Goal: Task Accomplishment & Management: Manage account settings

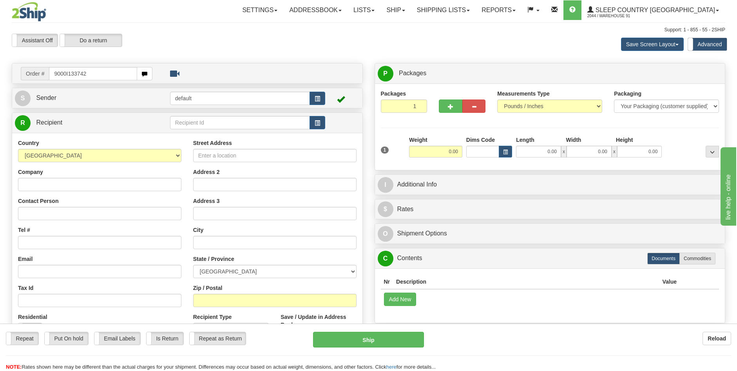
type input "9000I133742"
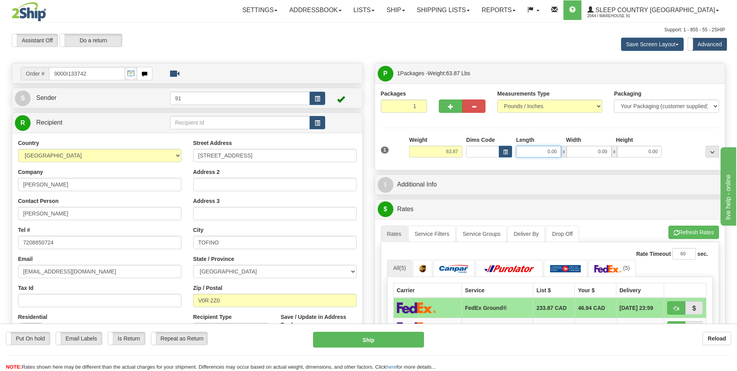
click at [550, 150] on input "0.00" at bounding box center [538, 152] width 45 height 12
type input "46.00"
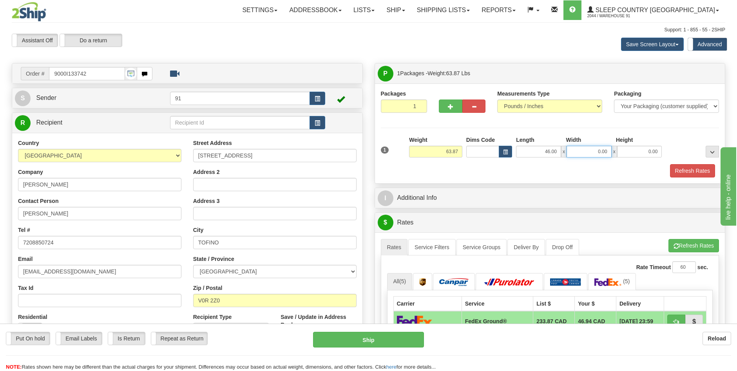
type input "1"
type input "20.00"
click at [691, 168] on button "Refresh Rates" at bounding box center [692, 170] width 45 height 13
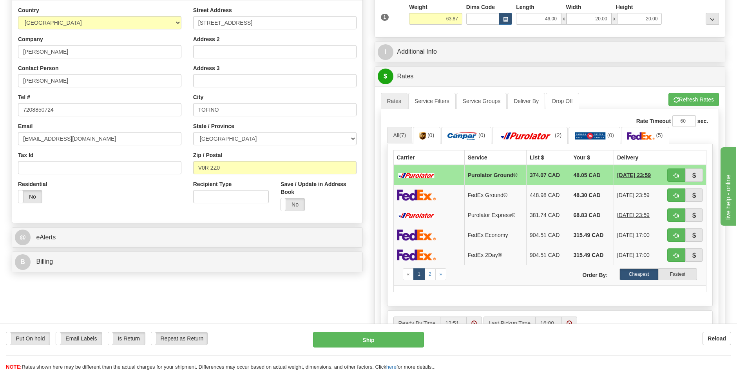
scroll to position [157, 0]
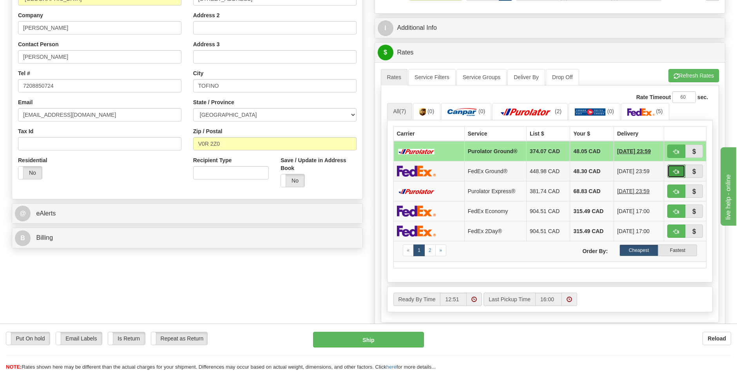
click at [675, 172] on span "button" at bounding box center [676, 171] width 5 height 5
type input "92"
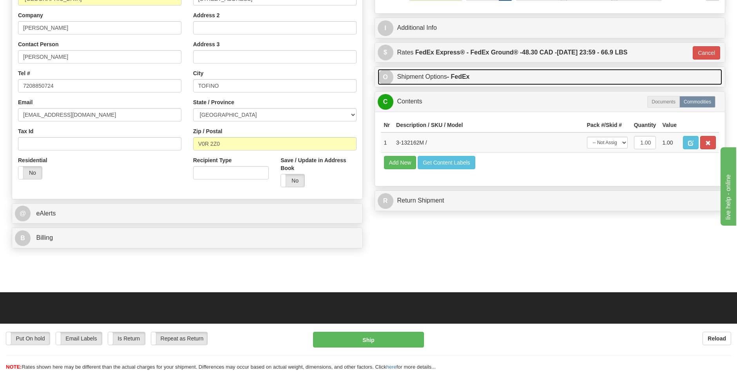
click at [438, 77] on link "O Shipment Options - FedEx" at bounding box center [550, 77] width 345 height 16
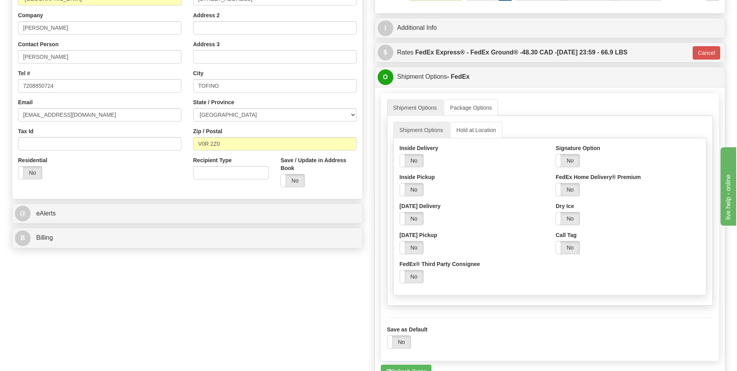
drag, startPoint x: 571, startPoint y: 159, endPoint x: 576, endPoint y: 177, distance: 18.5
click at [571, 160] on label "No" at bounding box center [568, 160] width 24 height 13
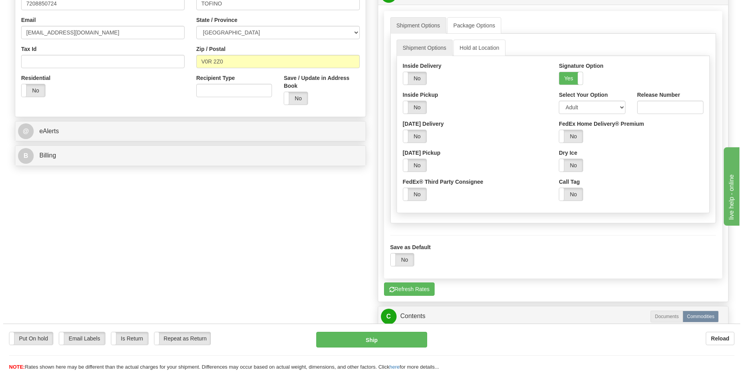
scroll to position [392, 0]
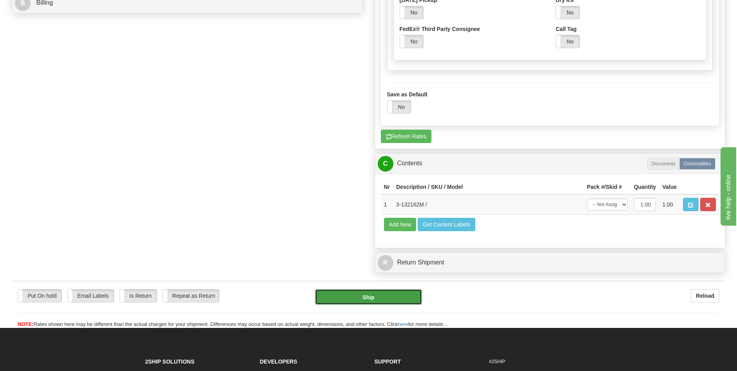
click at [392, 294] on button "Ship" at bounding box center [368, 297] width 107 height 16
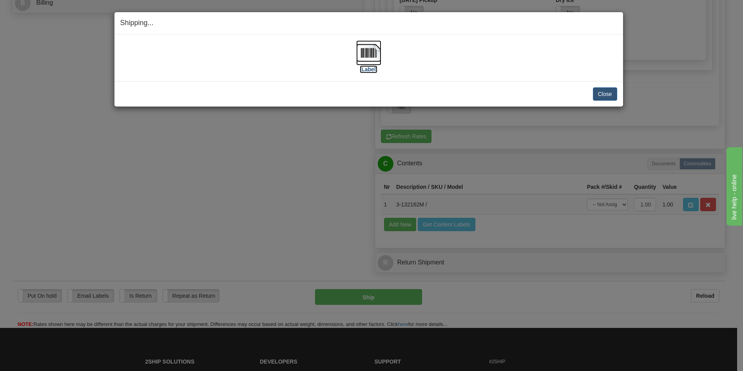
click at [372, 70] on label "[Label]" at bounding box center [369, 69] width 18 height 8
click at [602, 91] on button "Close" at bounding box center [605, 93] width 24 height 13
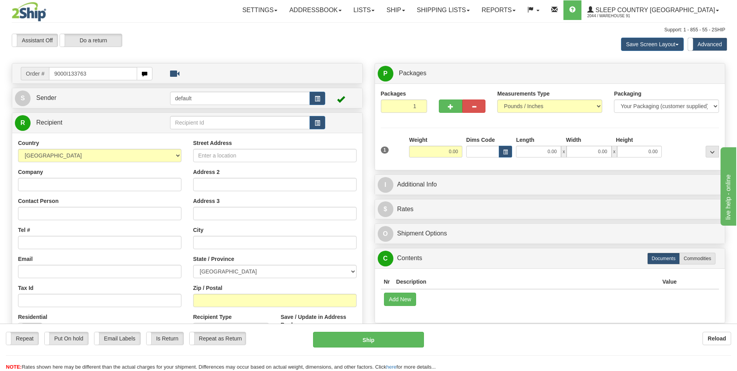
type input "9000I133763"
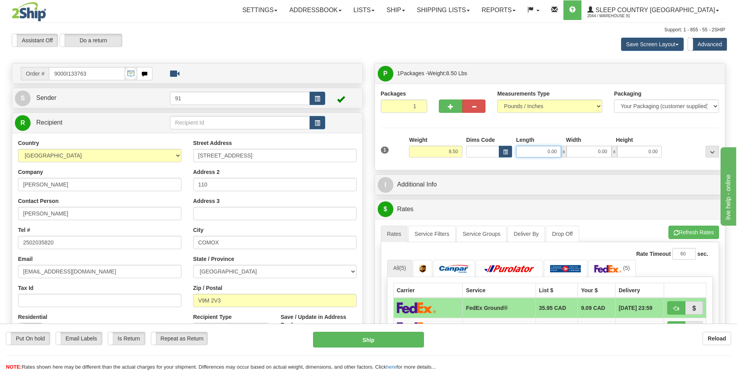
click at [550, 153] on input "0.00" at bounding box center [538, 152] width 45 height 12
type input "14.00"
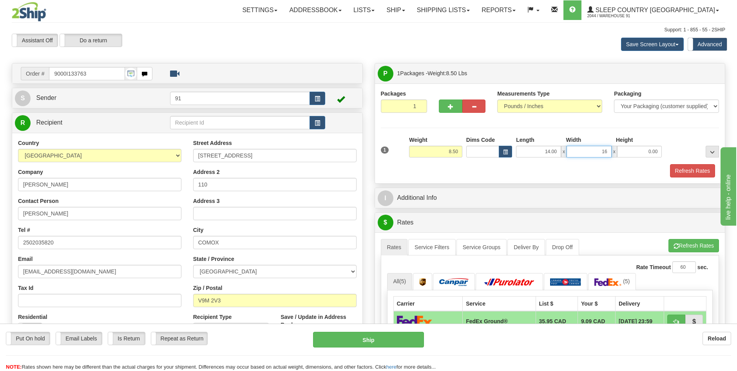
type input "16.00"
type input "12.00"
click at [650, 151] on input "12.00" at bounding box center [639, 152] width 45 height 12
type input "10.00"
click at [681, 174] on button "Refresh Rates" at bounding box center [692, 170] width 45 height 13
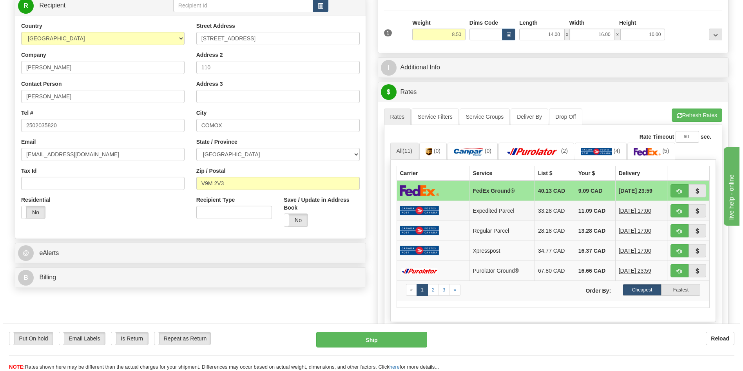
scroll to position [118, 0]
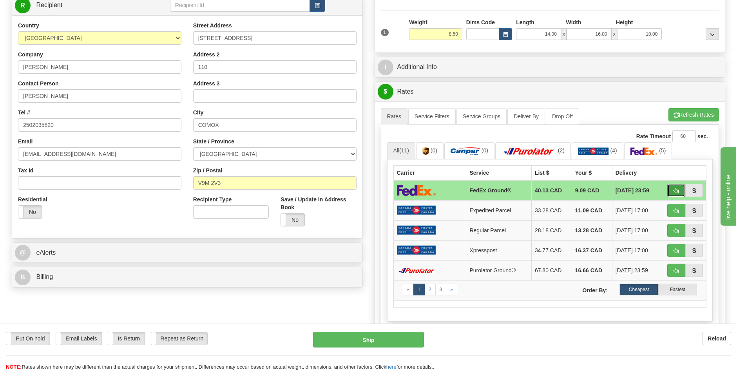
click at [675, 192] on span "button" at bounding box center [676, 190] width 5 height 5
type input "92"
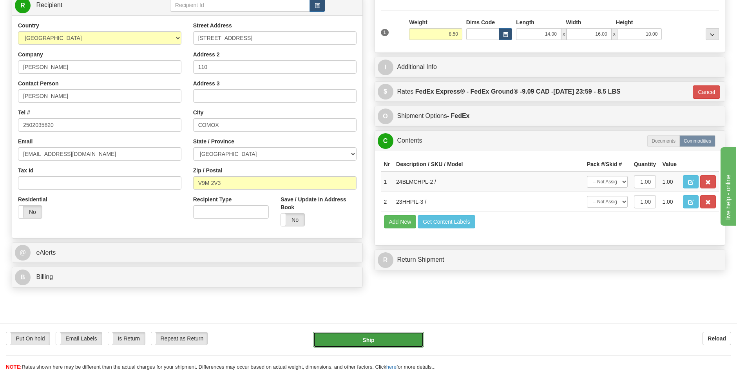
click at [382, 337] on button "Ship" at bounding box center [368, 340] width 111 height 16
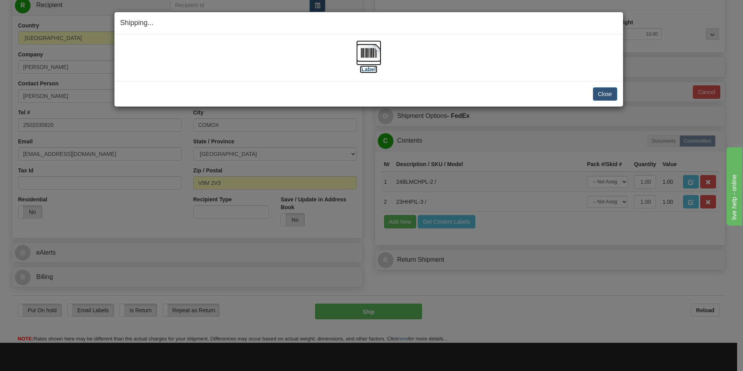
click at [370, 69] on label "[Label]" at bounding box center [369, 69] width 18 height 8
click at [609, 98] on button "Close" at bounding box center [605, 93] width 24 height 13
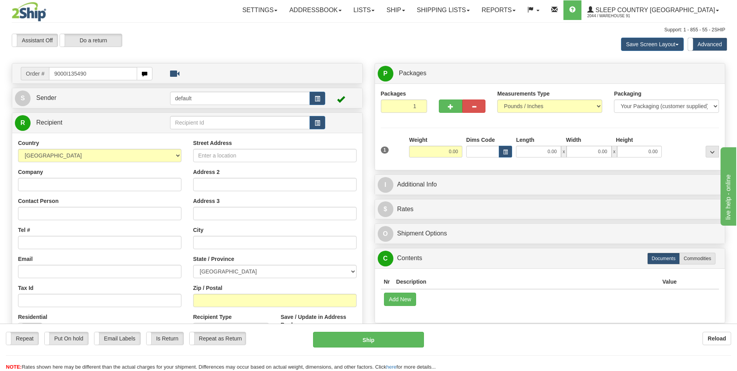
type input "9000I135490"
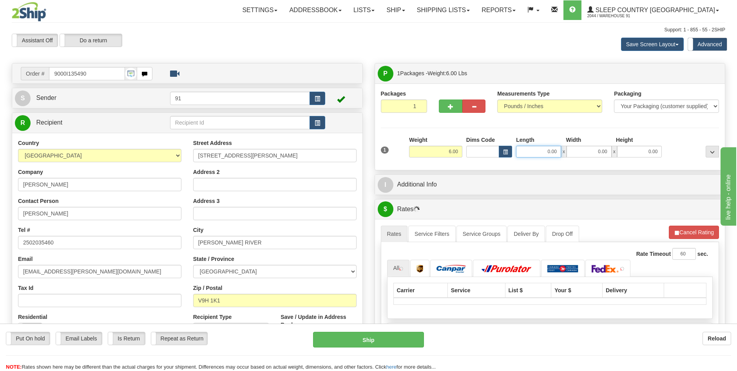
click at [551, 151] on input "0.00" at bounding box center [538, 152] width 45 height 12
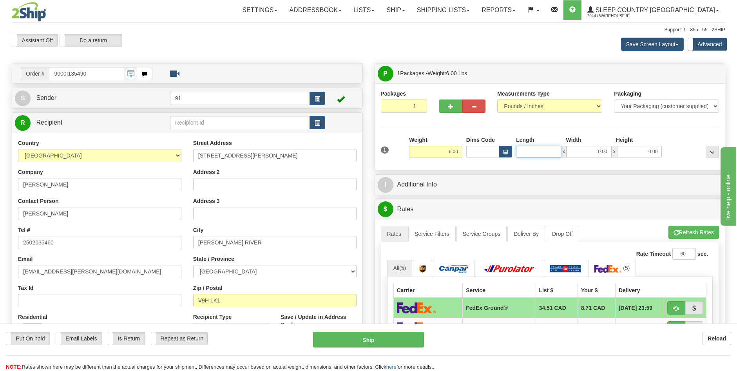
click at [532, 152] on input "Length" at bounding box center [538, 152] width 45 height 12
click at [553, 150] on input "Length" at bounding box center [538, 152] width 45 height 12
type input "0.00"
click at [524, 46] on div "Save Screen Layout Save Layout Reset to Default Standard Advanced" at bounding box center [580, 44] width 302 height 21
click at [549, 152] on input "0.00" at bounding box center [538, 152] width 45 height 12
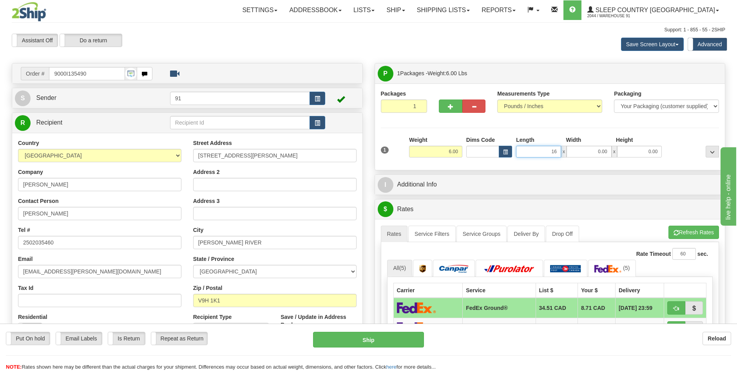
type input "16.00"
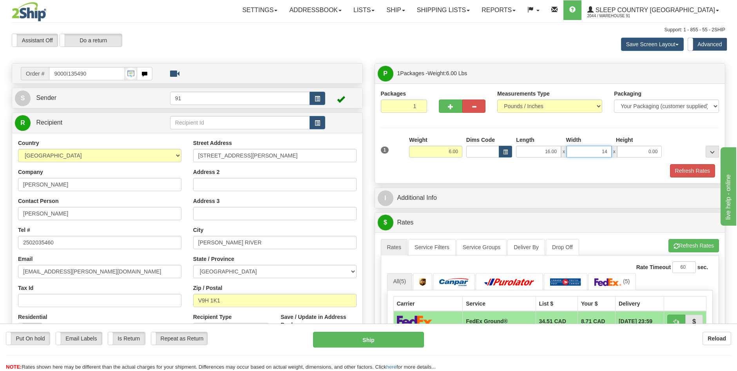
type input "14.00"
type input "10.00"
click at [689, 169] on button "Refresh Rates" at bounding box center [692, 170] width 45 height 13
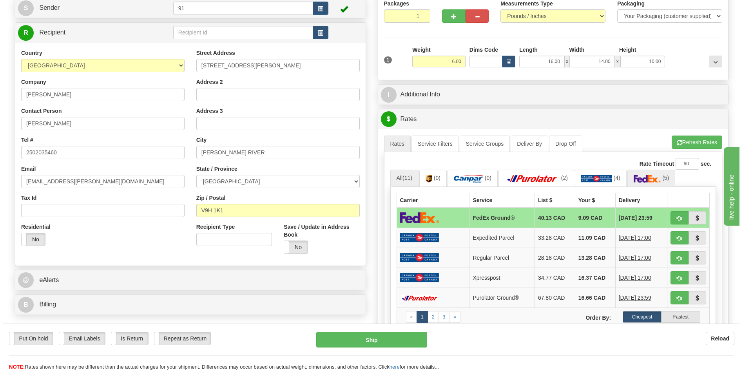
scroll to position [157, 0]
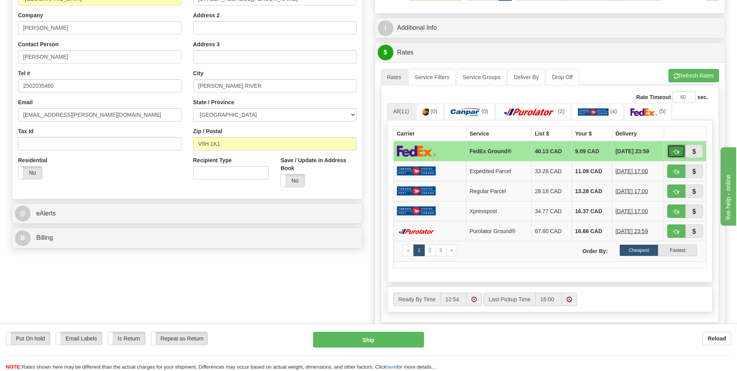
click at [674, 154] on span "button" at bounding box center [676, 151] width 5 height 5
type input "92"
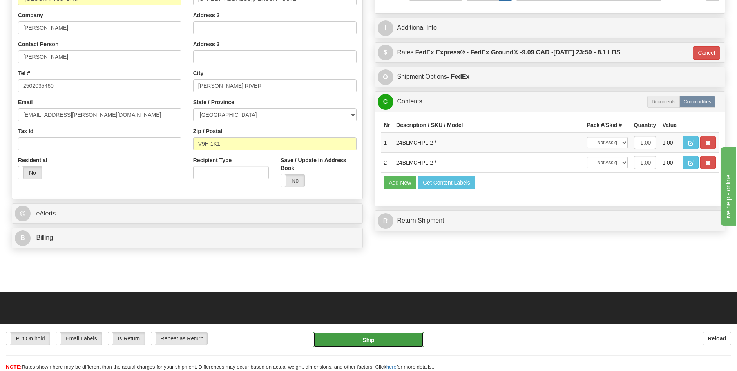
click at [394, 337] on button "Ship" at bounding box center [368, 340] width 111 height 16
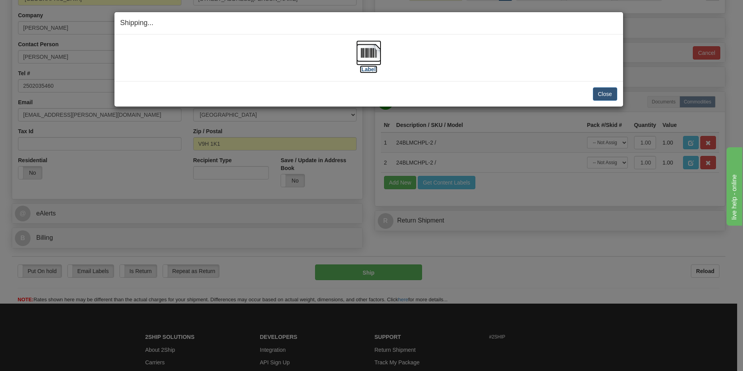
click at [366, 68] on label "[Label]" at bounding box center [369, 69] width 18 height 8
click at [606, 95] on button "Close" at bounding box center [605, 93] width 24 height 13
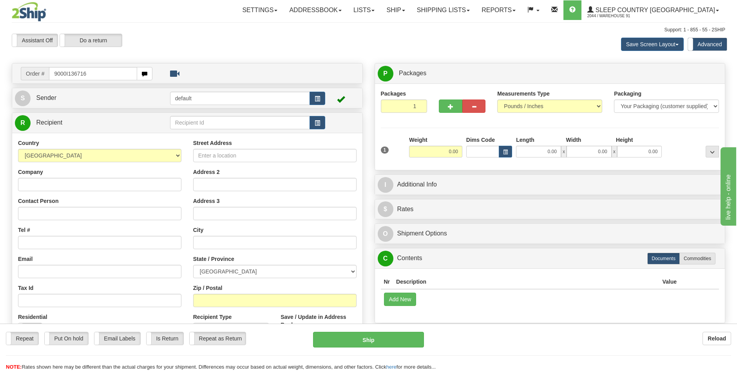
type input "9000I136716"
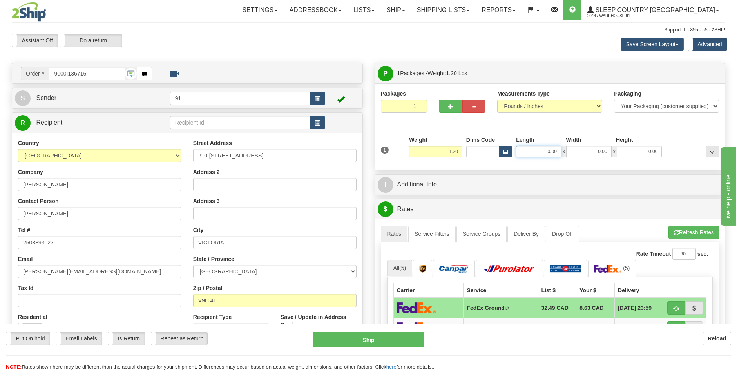
click at [551, 153] on input "0.00" at bounding box center [538, 152] width 45 height 12
type input "14.00"
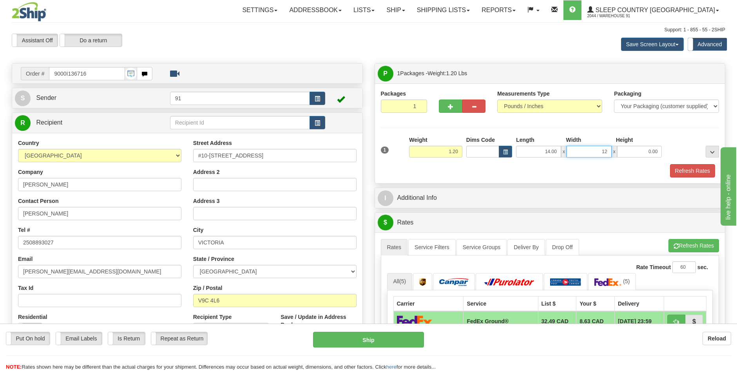
type input "12.00"
type input "6.00"
click at [679, 172] on button "Refresh Rates" at bounding box center [692, 170] width 45 height 13
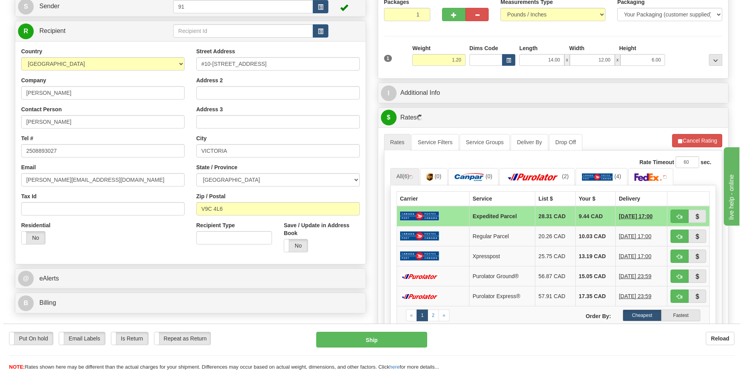
scroll to position [118, 0]
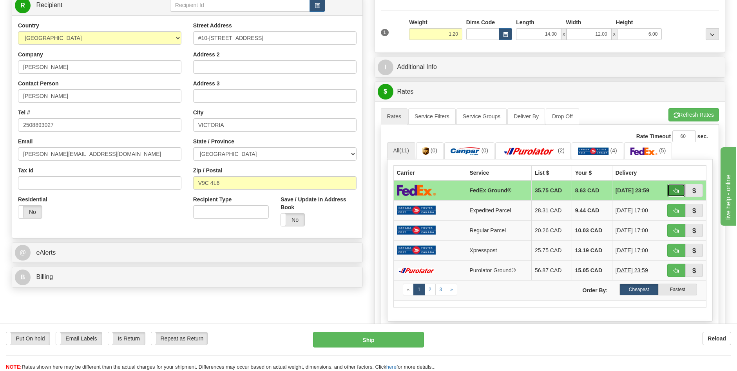
click at [676, 191] on span "button" at bounding box center [676, 190] width 5 height 5
type input "92"
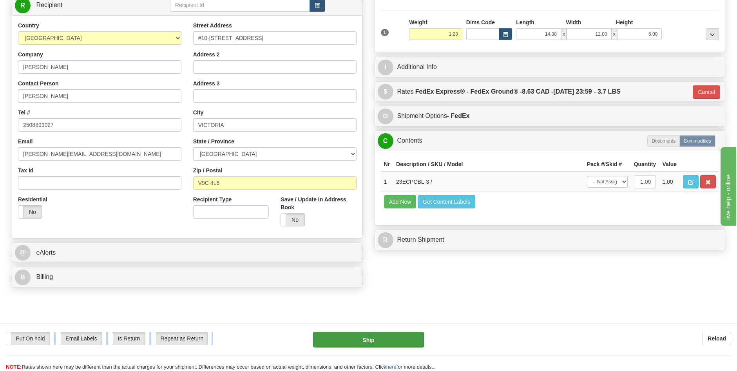
click at [393, 333] on div "Put On hold Put On hold Email Labels Email Labels Edit Is Return Is Return Repe…" at bounding box center [368, 347] width 737 height 47
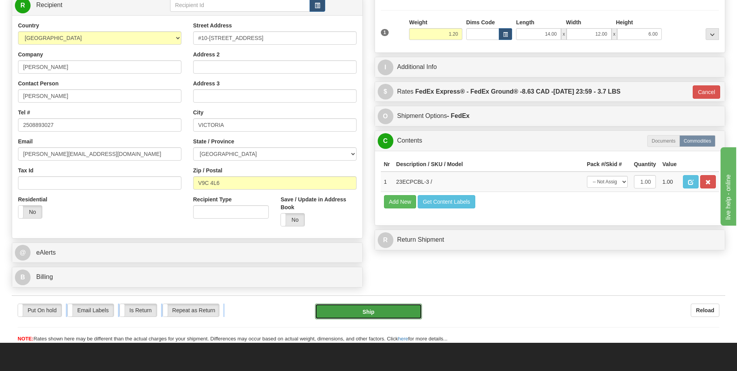
drag, startPoint x: 393, startPoint y: 333, endPoint x: 360, endPoint y: 310, distance: 40.5
click at [360, 310] on button "Ship" at bounding box center [368, 312] width 107 height 16
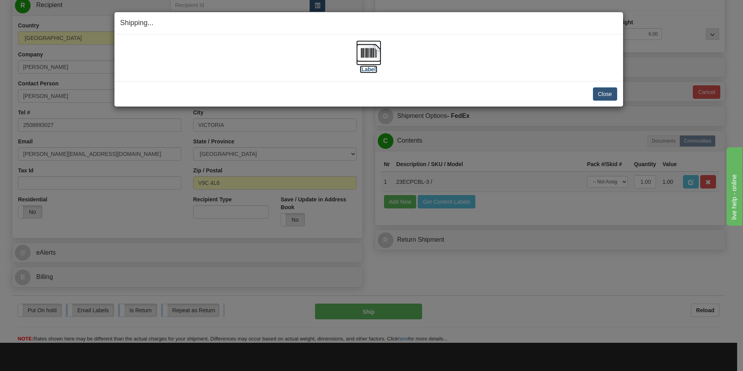
click at [371, 69] on label "[Label]" at bounding box center [369, 69] width 18 height 8
click at [606, 95] on button "Close" at bounding box center [605, 93] width 24 height 13
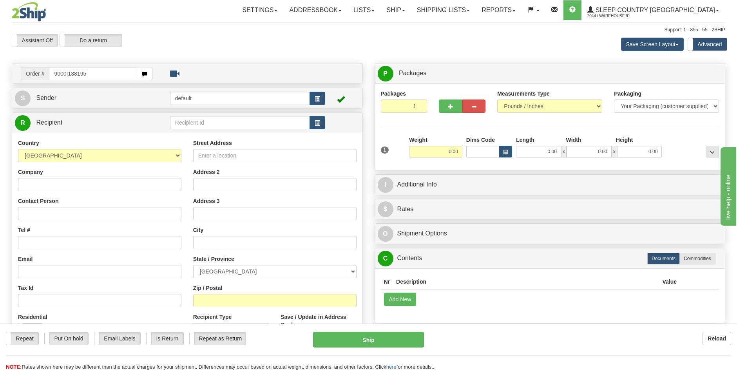
type input "9000I138195"
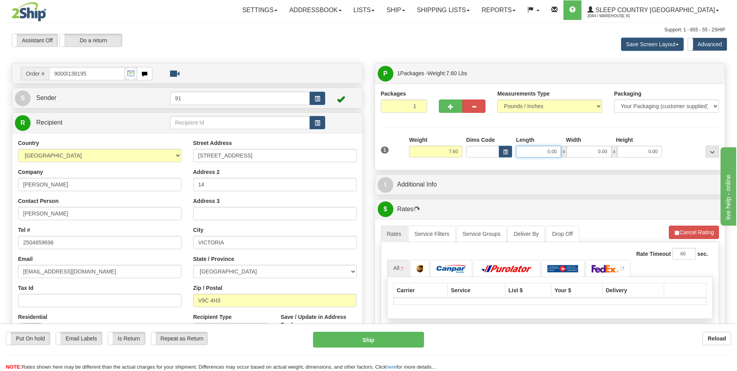
click at [547, 153] on input "0.00" at bounding box center [538, 152] width 45 height 12
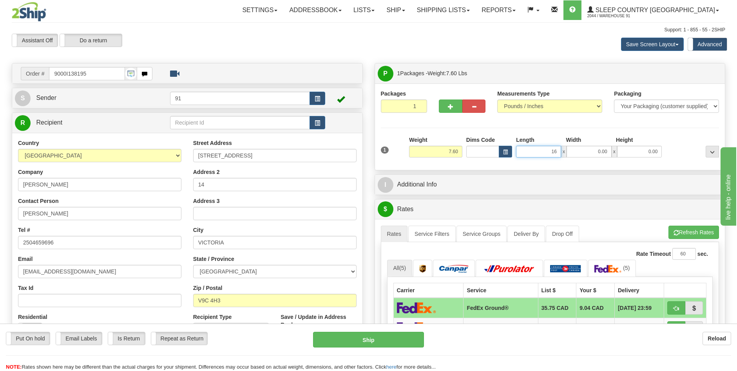
type input "16.00"
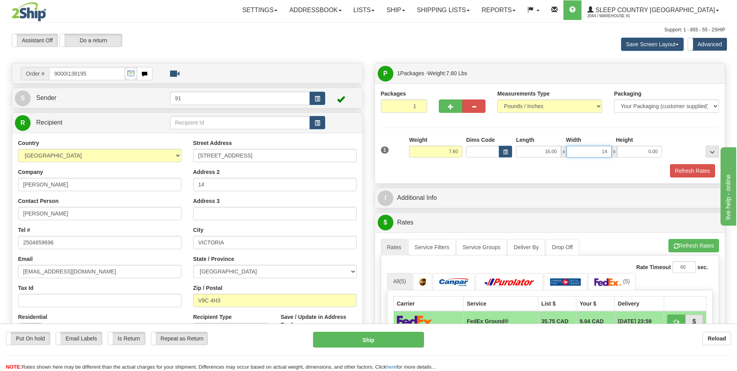
type input "14.00"
type input "10.00"
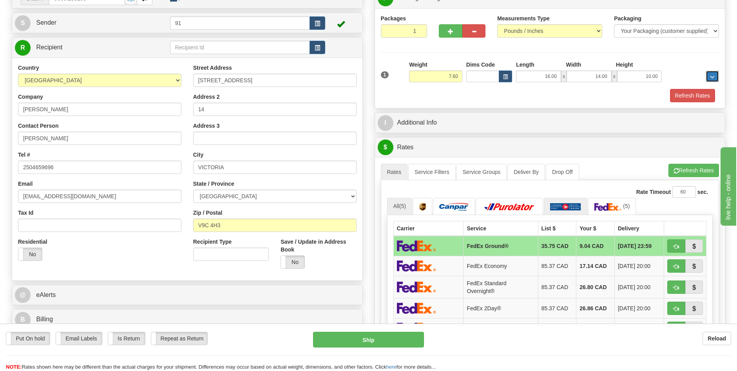
scroll to position [78, 0]
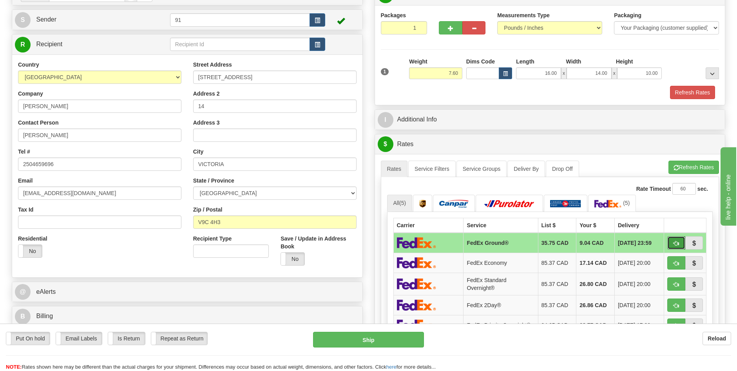
click at [675, 241] on span "button" at bounding box center [676, 243] width 5 height 5
type input "92"
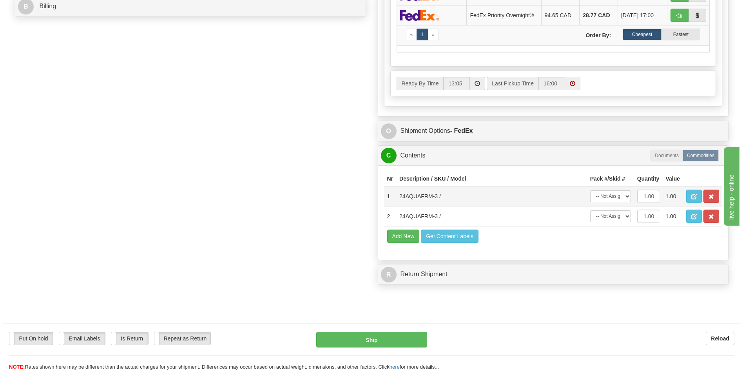
scroll to position [392, 0]
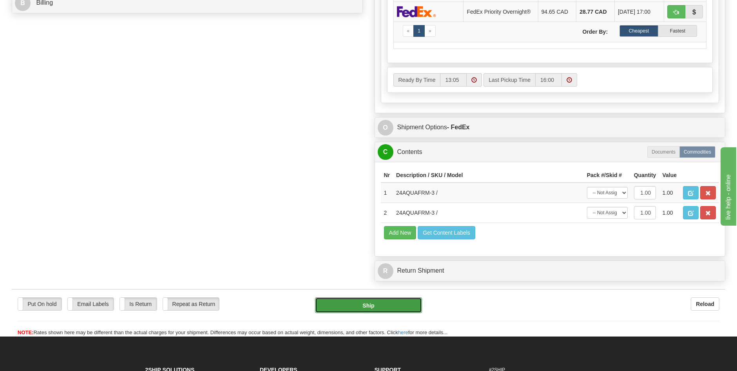
click at [386, 306] on button "Ship" at bounding box center [368, 305] width 107 height 16
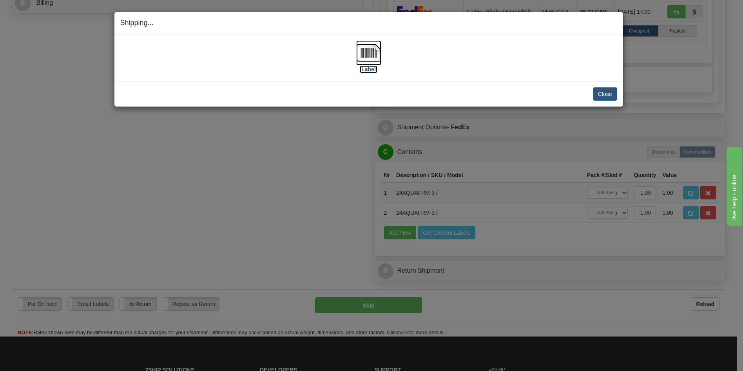
click at [366, 69] on label "[Label]" at bounding box center [369, 69] width 18 height 8
click at [605, 94] on button "Close" at bounding box center [605, 93] width 24 height 13
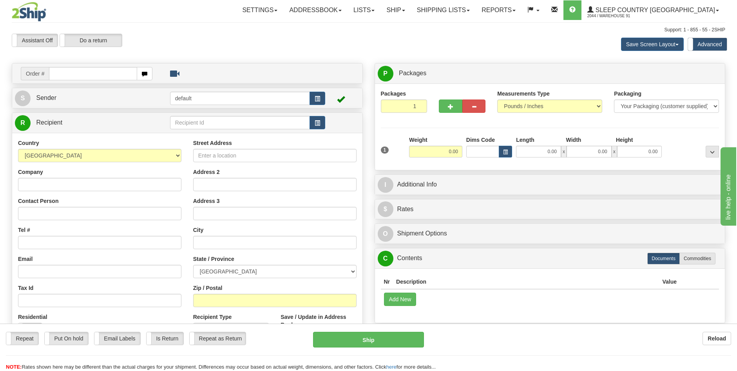
click at [83, 74] on input "text" at bounding box center [93, 73] width 88 height 13
type input "9"
type input "5900I134310"
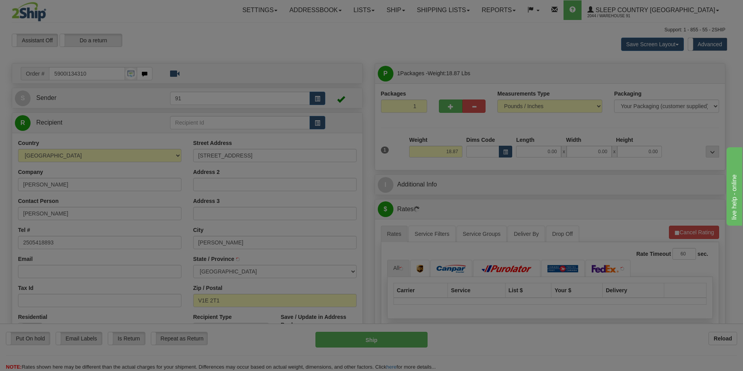
type input "SALMON ARM"
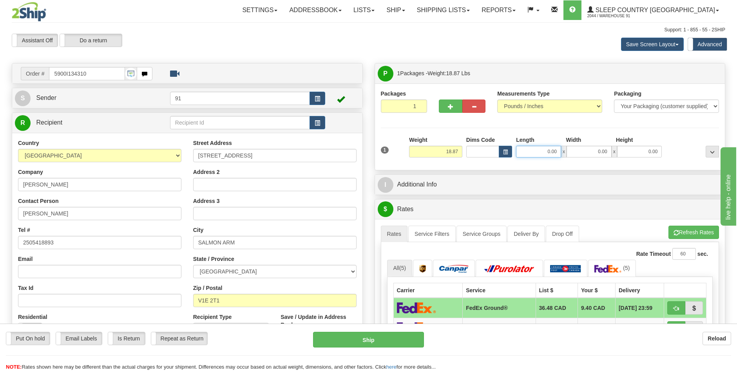
click at [544, 151] on input "0.00" at bounding box center [538, 152] width 45 height 12
type input "26.00"
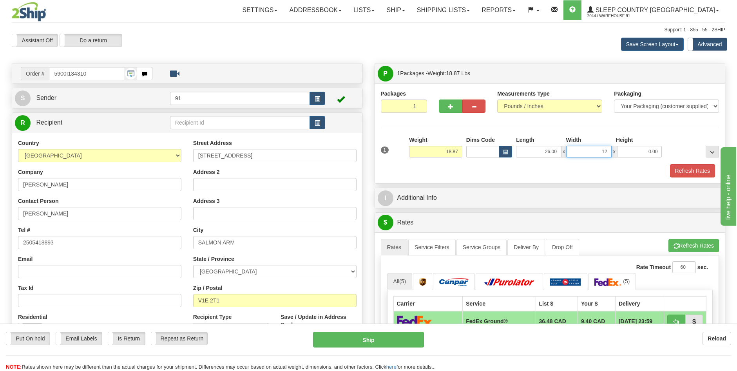
type input "12.00"
type input "22.00"
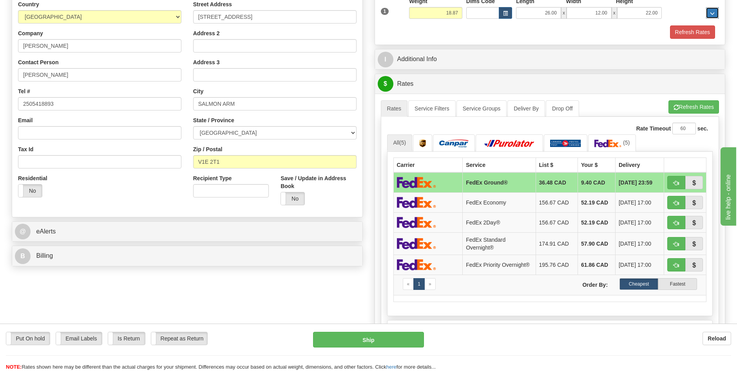
scroll to position [157, 0]
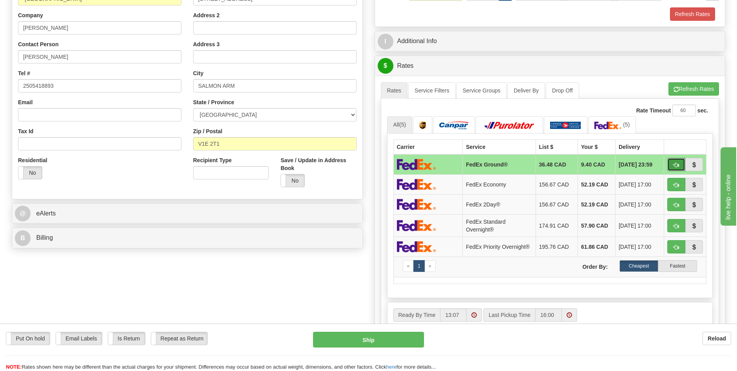
click at [674, 164] on span "button" at bounding box center [676, 165] width 5 height 5
type input "92"
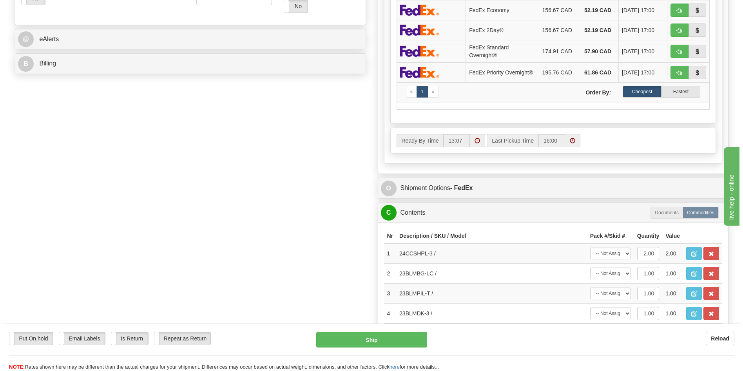
scroll to position [509, 0]
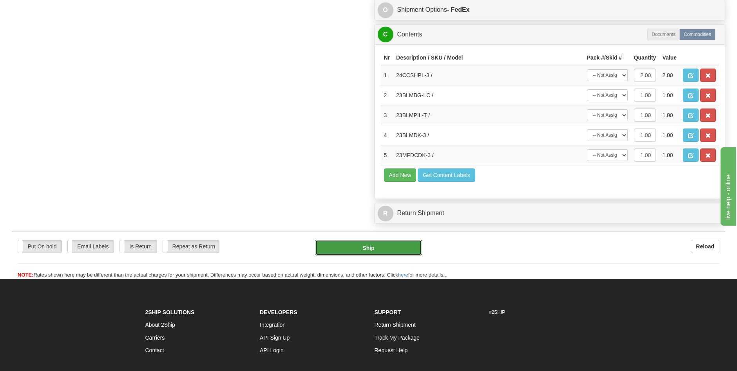
click at [379, 250] on button "Ship" at bounding box center [368, 248] width 107 height 16
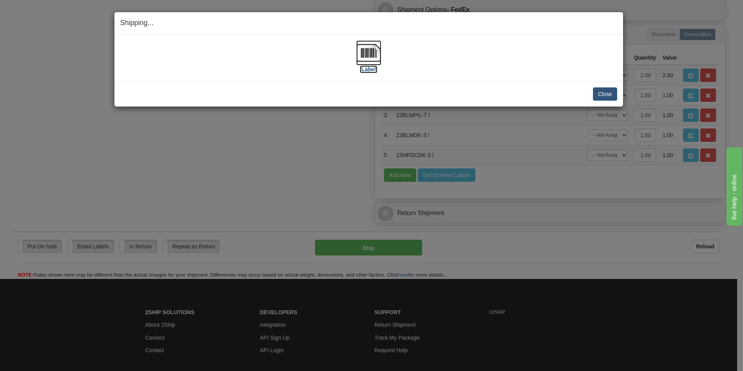
click at [370, 71] on label "[Label]" at bounding box center [369, 69] width 18 height 8
click at [601, 94] on button "Close" at bounding box center [605, 93] width 24 height 13
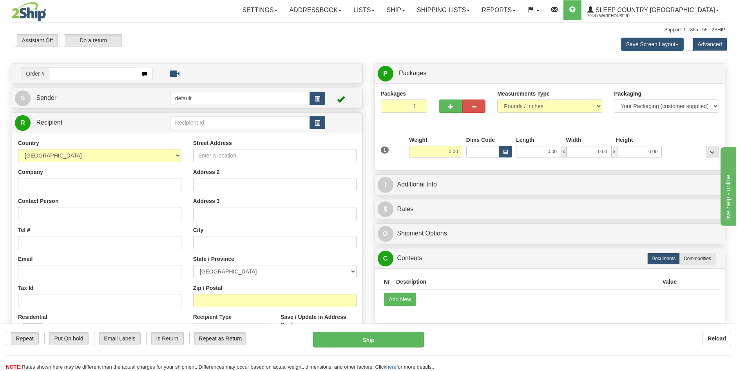
click at [100, 72] on input "text" at bounding box center [93, 73] width 88 height 13
type input "5900I134257"
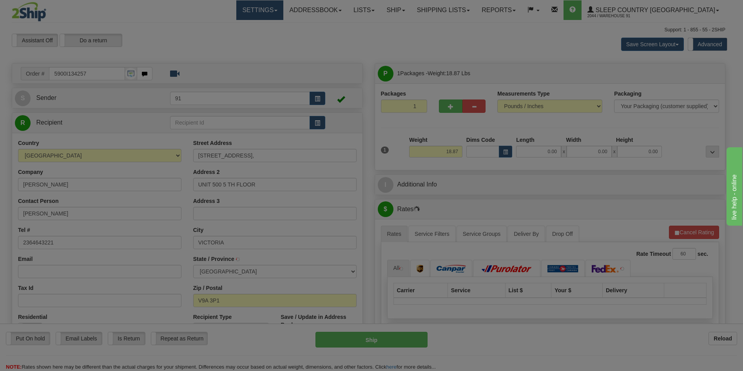
type input "ESQUIMALT"
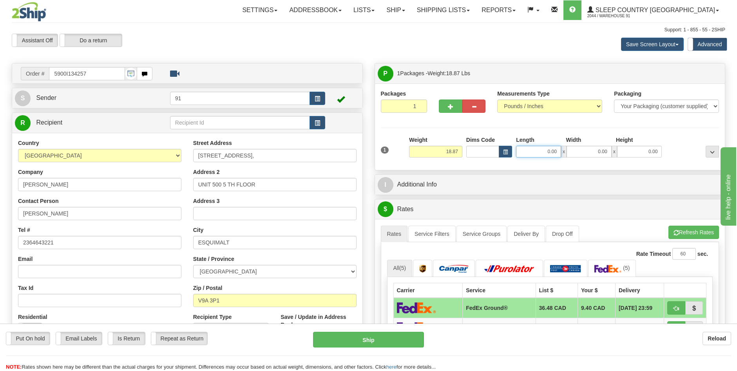
click at [549, 150] on input "0.00" at bounding box center [538, 152] width 45 height 12
type input "26.00"
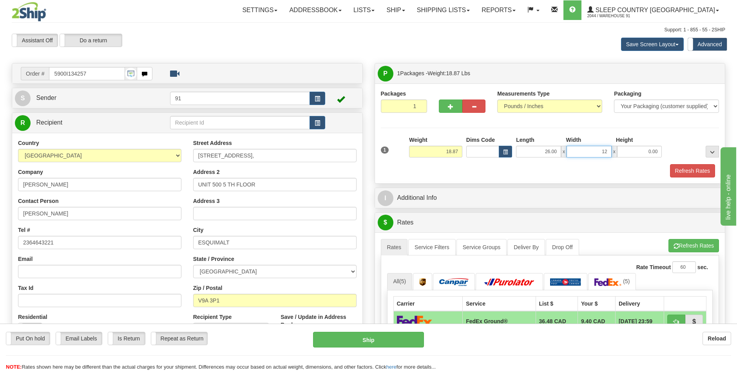
type input "12.00"
type input "22.00"
click at [682, 172] on button "Refresh Rates" at bounding box center [692, 170] width 45 height 13
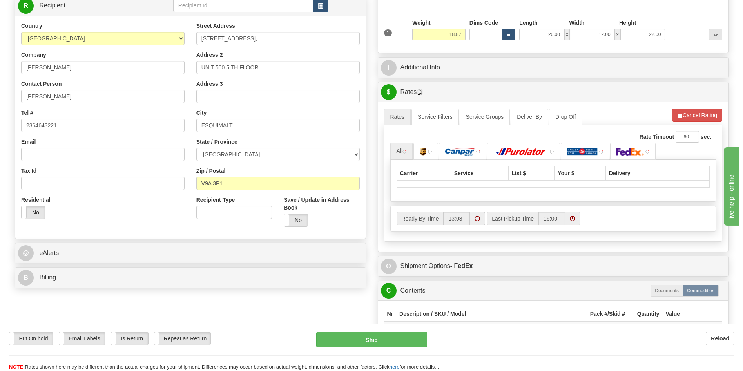
scroll to position [118, 0]
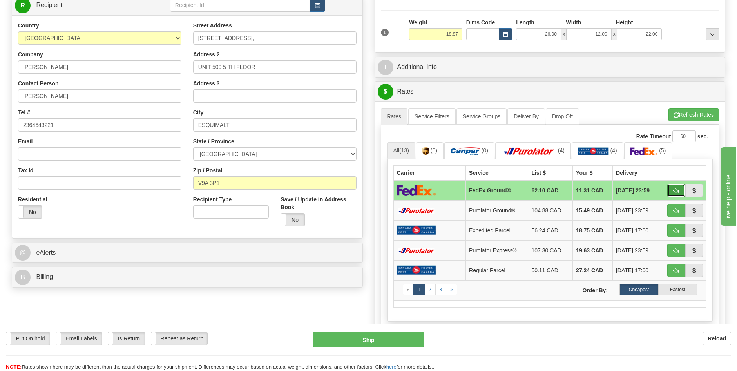
click at [679, 188] on button "button" at bounding box center [676, 190] width 18 height 13
type input "92"
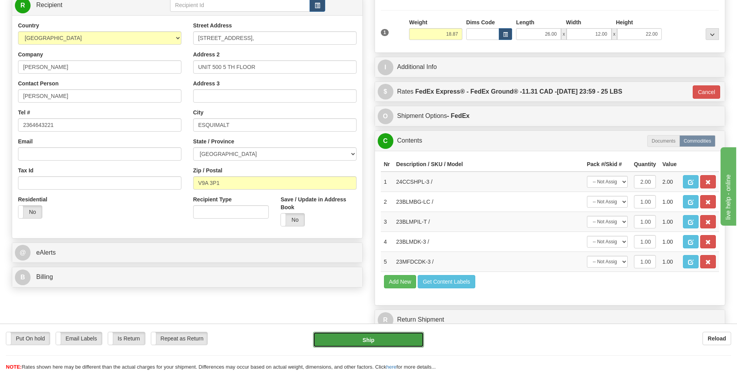
click at [391, 344] on button "Ship" at bounding box center [368, 340] width 111 height 16
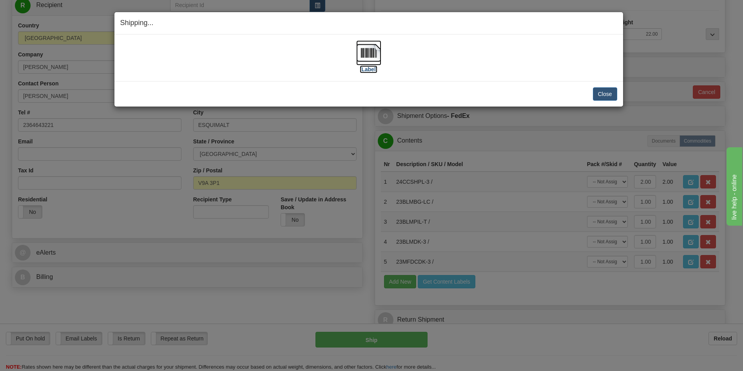
click at [367, 72] on label "[Label]" at bounding box center [369, 69] width 18 height 8
click at [607, 92] on button "Close" at bounding box center [605, 93] width 24 height 13
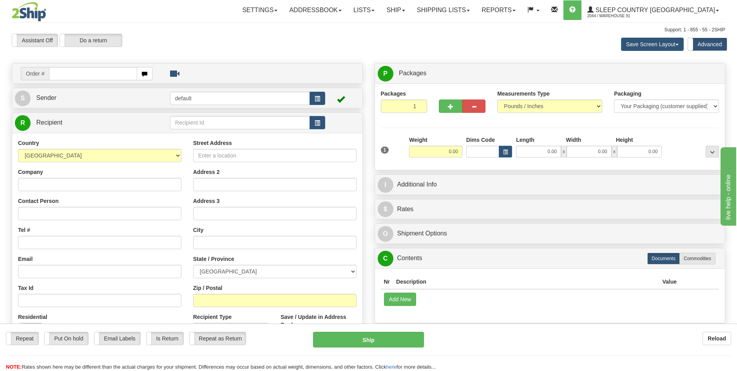
click at [516, 346] on div "Repeat Repeat Put On hold Put On hold Print Order Slip Print Order Slip Email L…" at bounding box center [368, 340] width 737 height 16
click at [462, 7] on link "Shipping lists" at bounding box center [443, 10] width 65 height 20
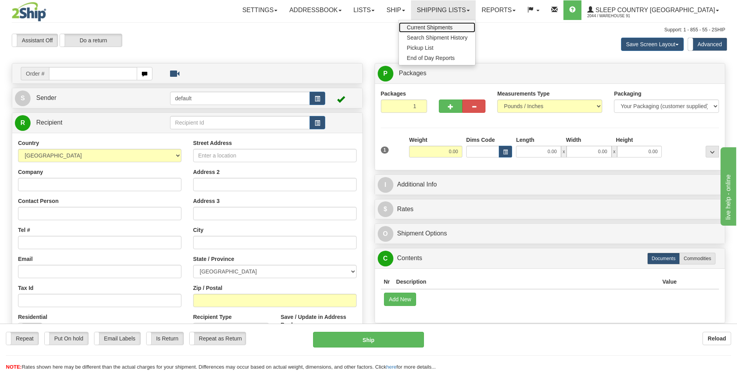
click at [453, 27] on span "Current Shipments" at bounding box center [430, 27] width 46 height 6
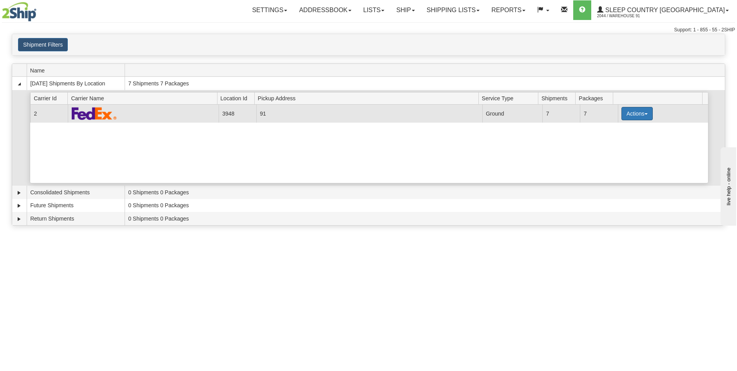
click at [645, 115] on span "button" at bounding box center [646, 114] width 3 height 2
click at [614, 139] on span "Close" at bounding box center [607, 138] width 18 height 5
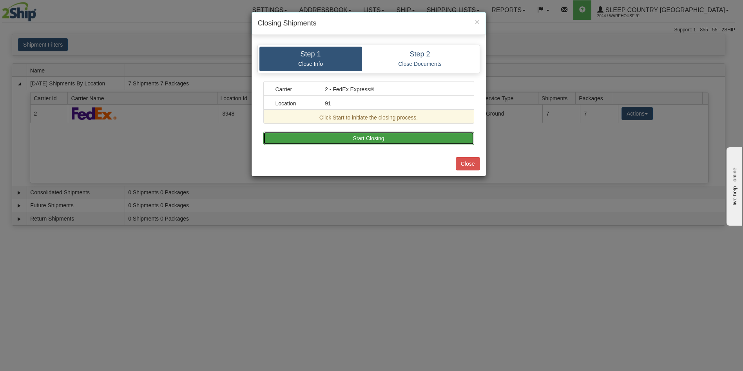
click at [412, 140] on button "Start Closing" at bounding box center [368, 138] width 211 height 13
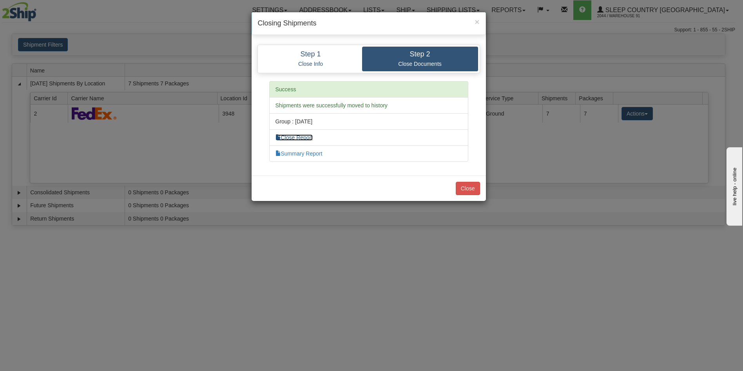
click at [289, 135] on link "Close Report" at bounding box center [294, 137] width 38 height 6
click at [307, 154] on link "Summary Report" at bounding box center [298, 153] width 47 height 6
click at [471, 188] on button "Close" at bounding box center [468, 188] width 24 height 13
